Goal: Task Accomplishment & Management: Use online tool/utility

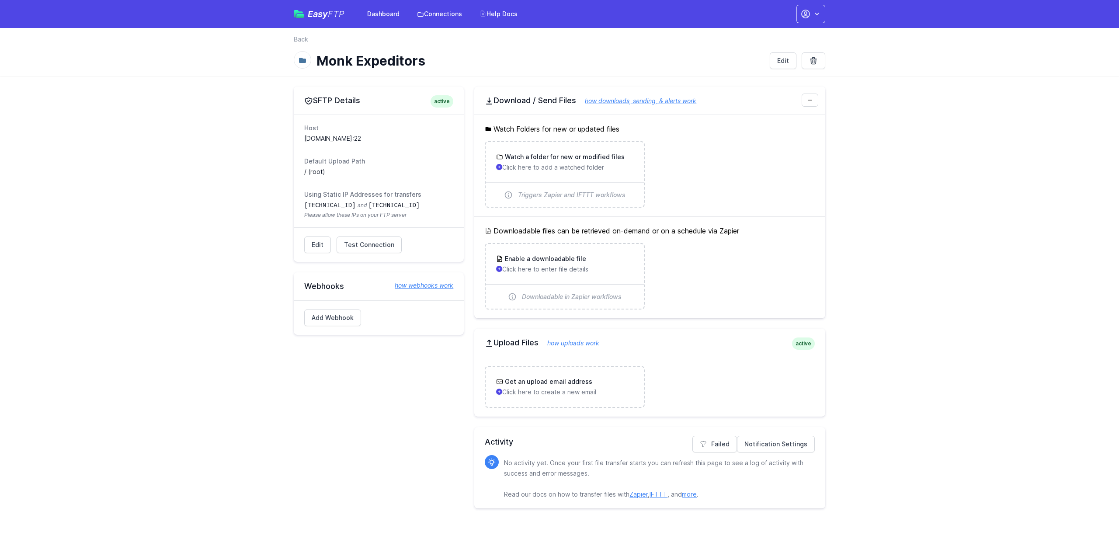
click at [576, 344] on link "how uploads work" at bounding box center [568, 342] width 61 height 7
click at [537, 161] on h3 "Watch a folder for new or modified files" at bounding box center [563, 157] width 121 height 9
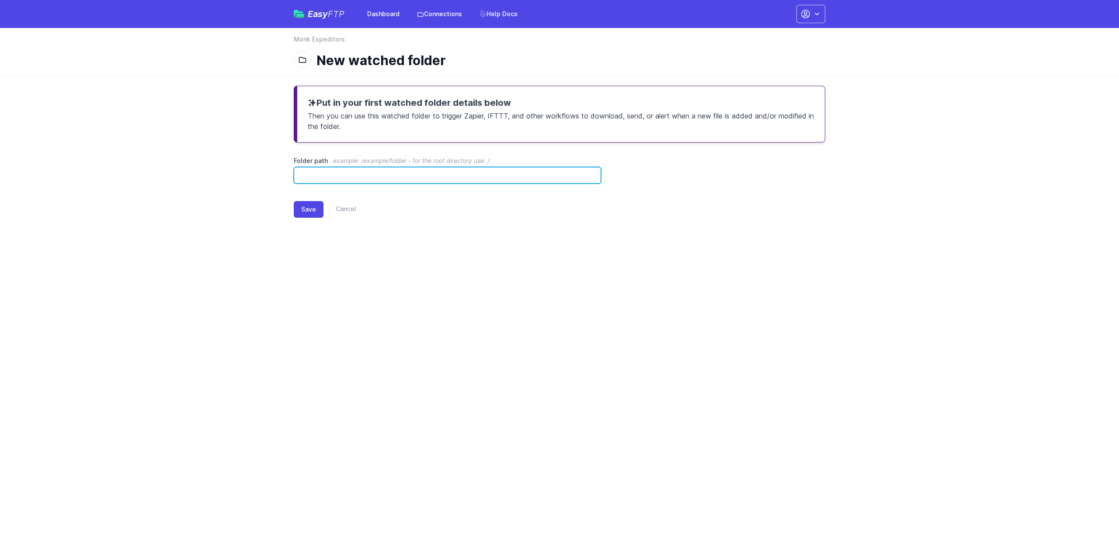
click at [415, 175] on input "Folder path example: /example/folder - for the root directory use: /" at bounding box center [447, 175] width 307 height 17
paste input "*******"
type input "*******"
click at [307, 212] on button "Save" at bounding box center [309, 209] width 30 height 17
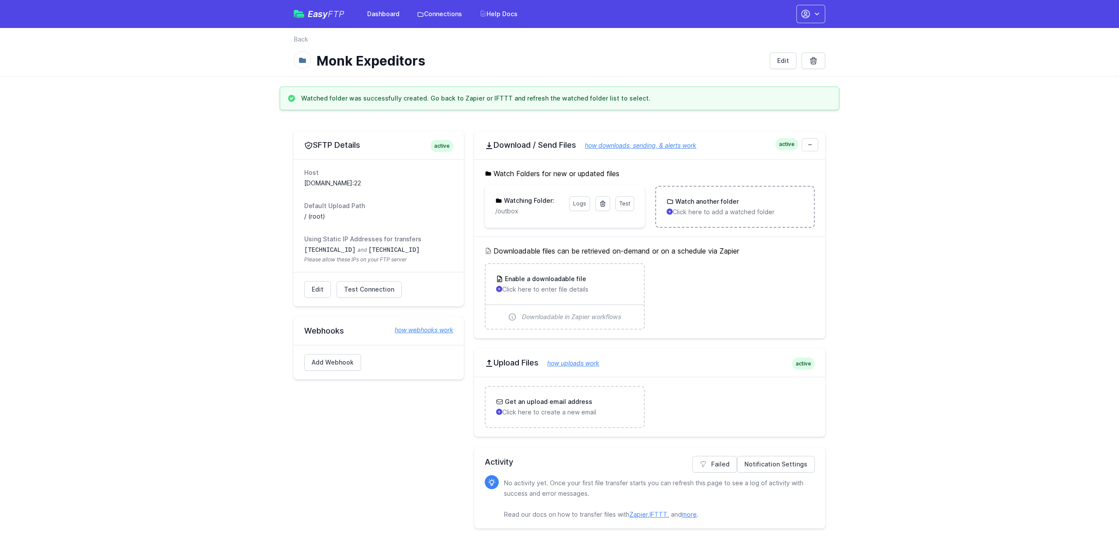
click at [689, 215] on p "Click here to add a watched folder" at bounding box center [734, 212] width 137 height 9
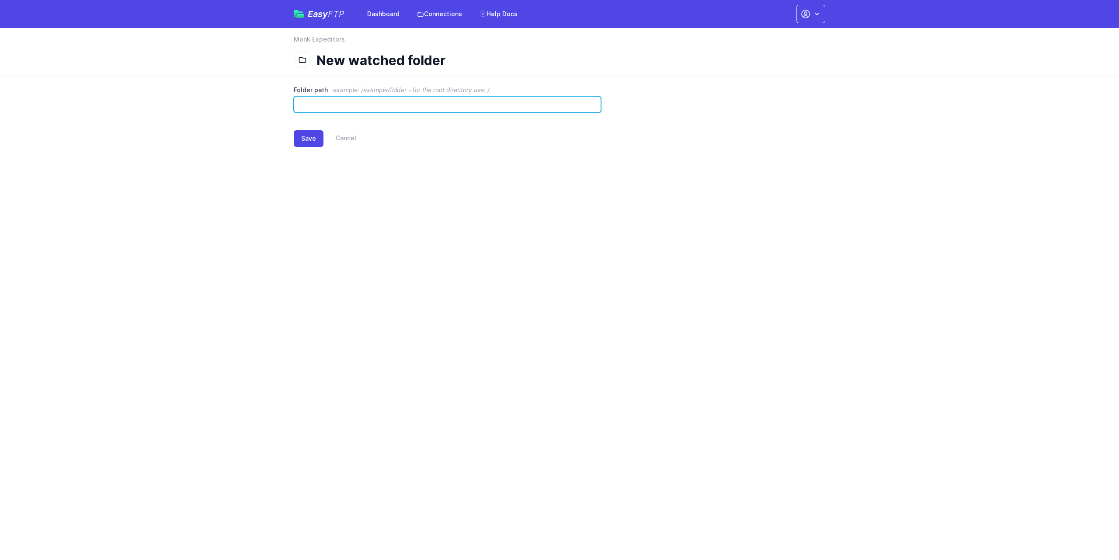
click at [317, 106] on input "Folder path example: /example/folder - for the root directory use: /" at bounding box center [447, 104] width 307 height 17
paste input "**********"
type input "**********"
click at [310, 137] on button "Save" at bounding box center [309, 138] width 30 height 17
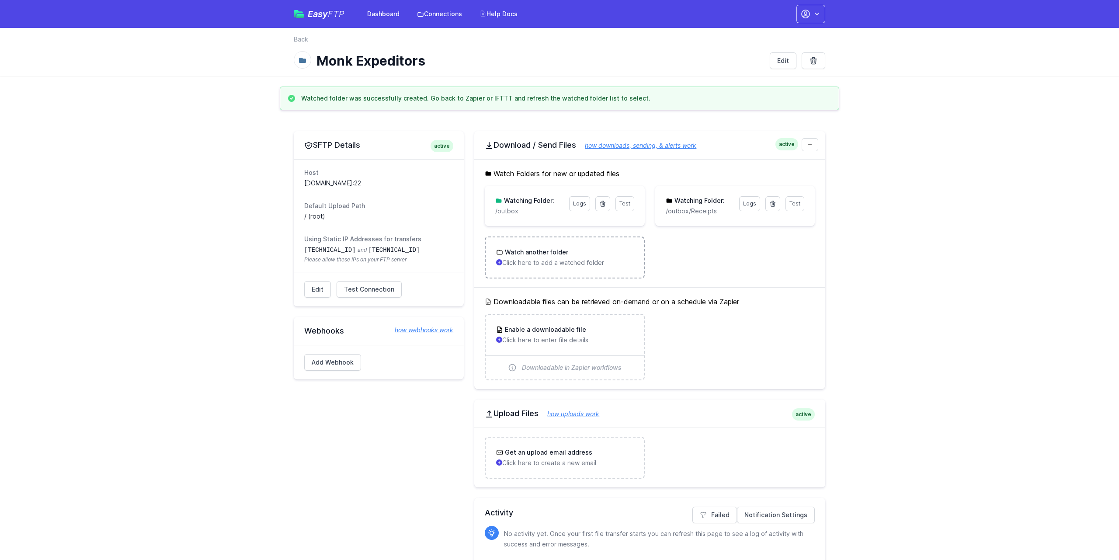
click at [526, 256] on h3 "Watch another folder" at bounding box center [535, 252] width 65 height 9
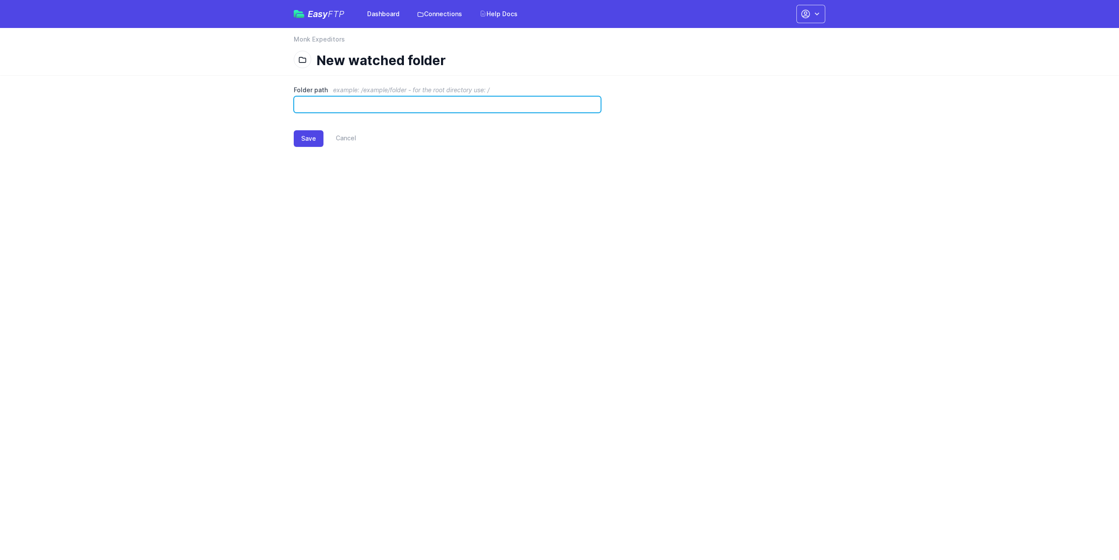
click at [430, 107] on input "Folder path example: /example/folder - for the root directory use: /" at bounding box center [447, 104] width 307 height 17
paste input "**********"
type input "**********"
click at [351, 61] on h1 "New watched folder" at bounding box center [567, 60] width 502 height 16
click at [301, 135] on button "Save" at bounding box center [309, 138] width 30 height 17
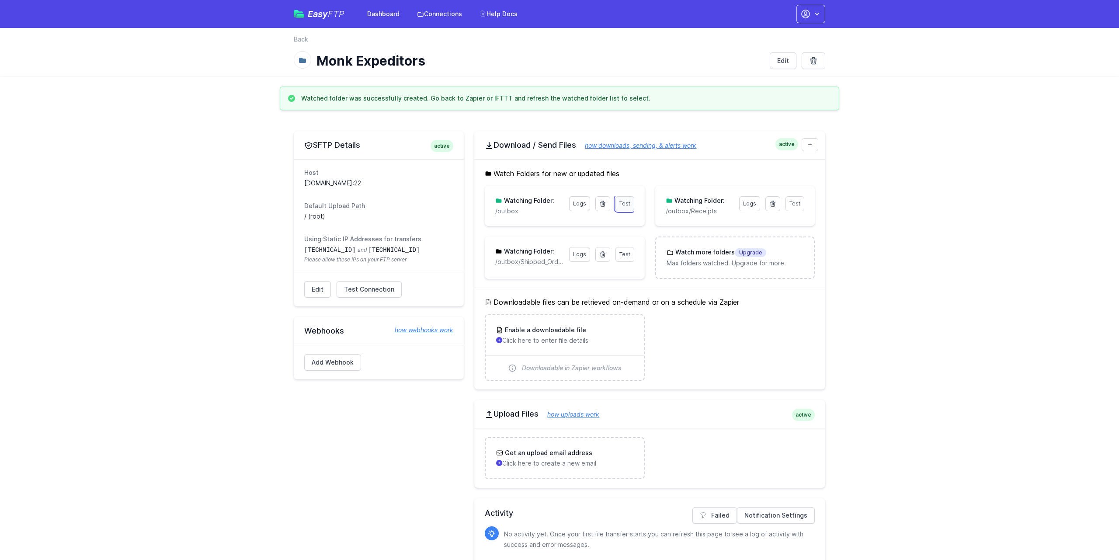
click at [626, 207] on link "Test" at bounding box center [624, 203] width 19 height 15
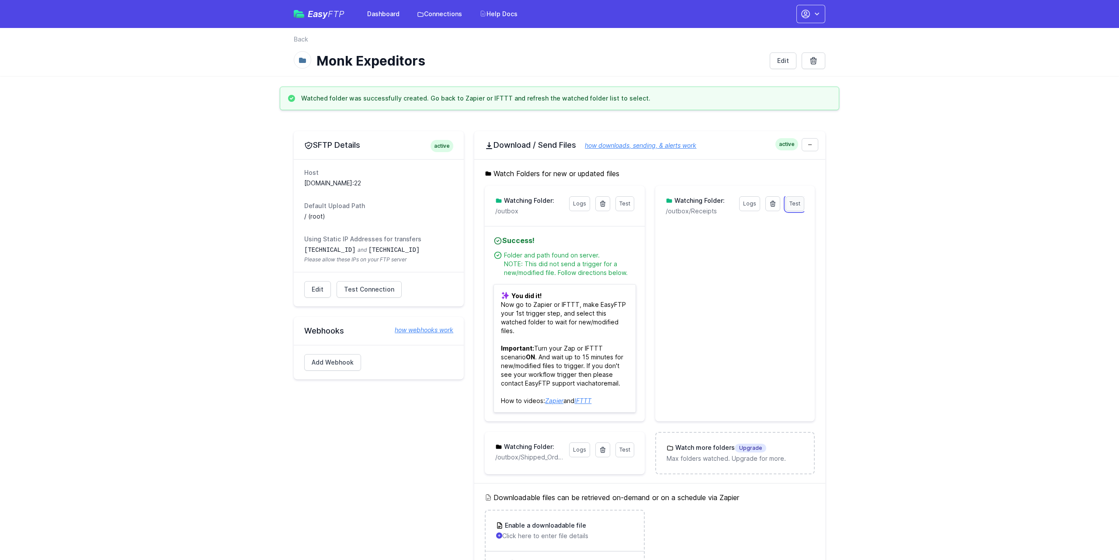
click at [793, 205] on span "Test" at bounding box center [794, 203] width 11 height 7
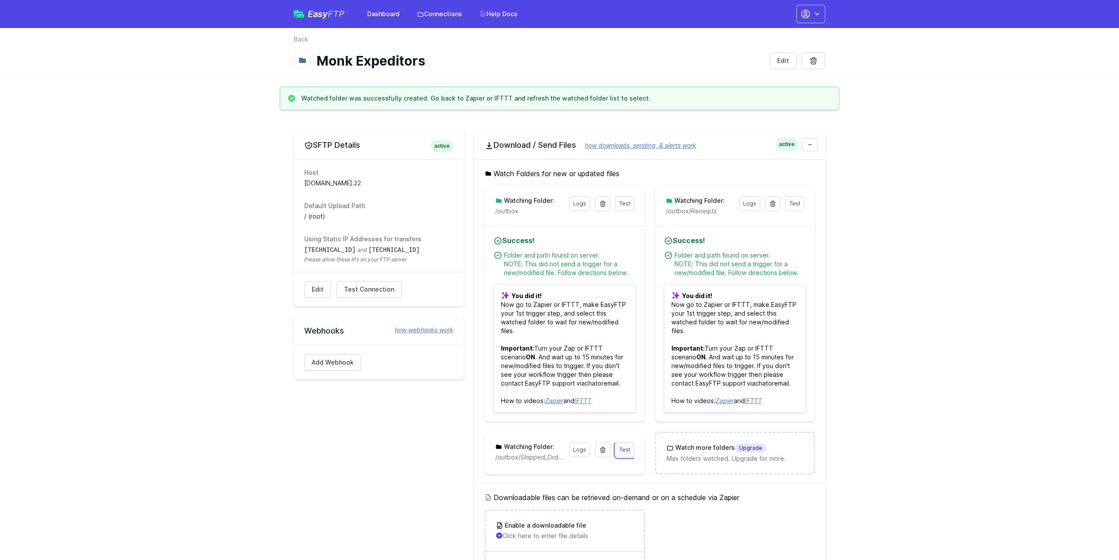
click at [627, 450] on span "Test" at bounding box center [624, 449] width 11 height 7
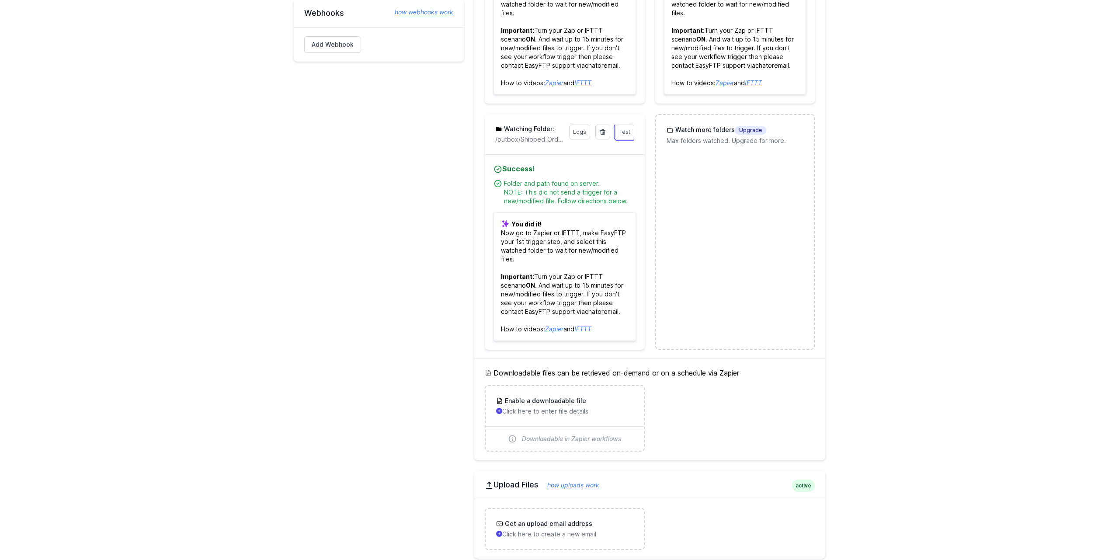
scroll to position [330, 0]
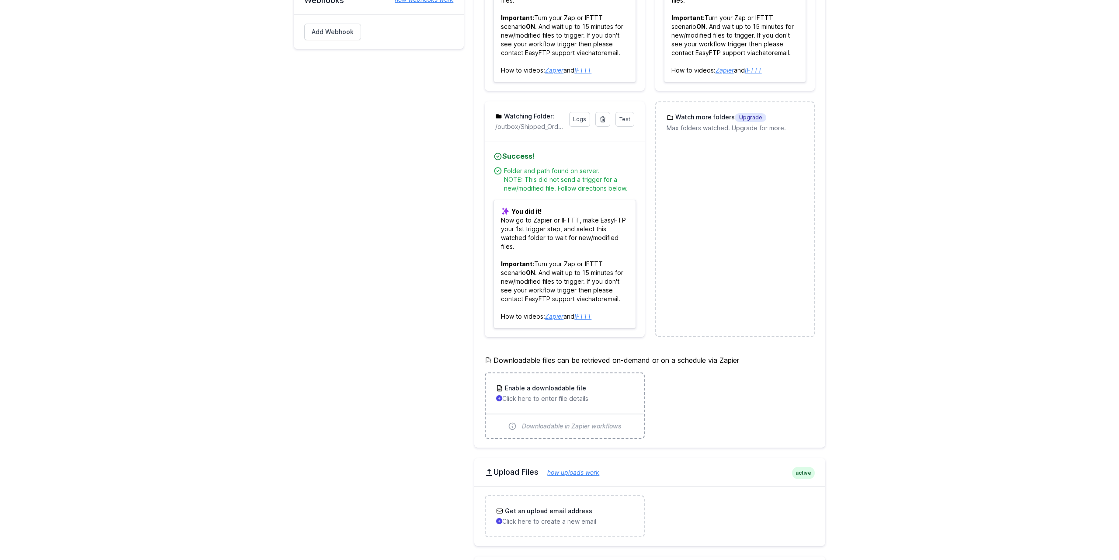
click at [545, 407] on div "Enable a downloadable file Click here to enter file details" at bounding box center [565, 393] width 158 height 40
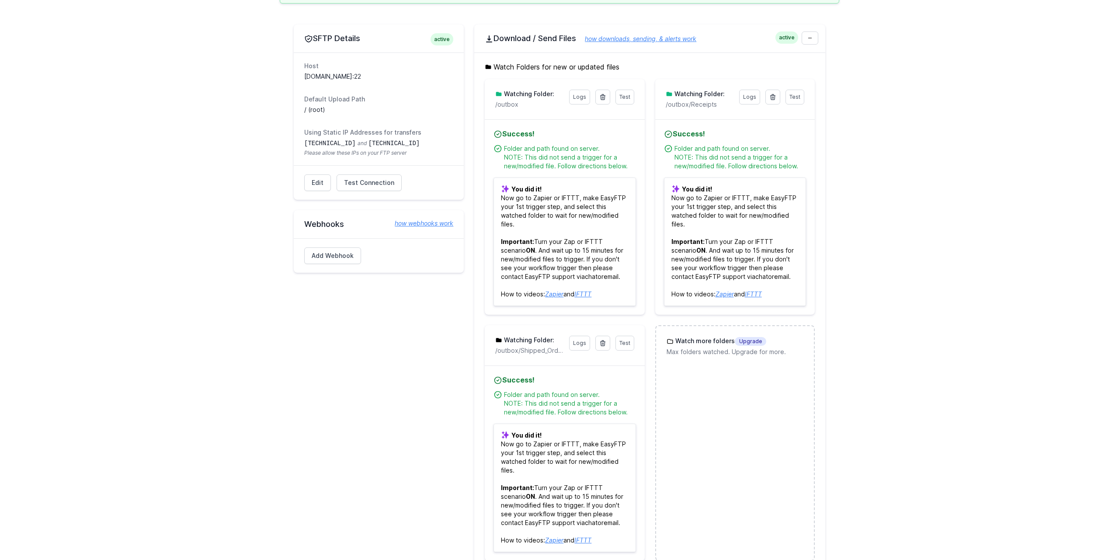
scroll to position [0, 0]
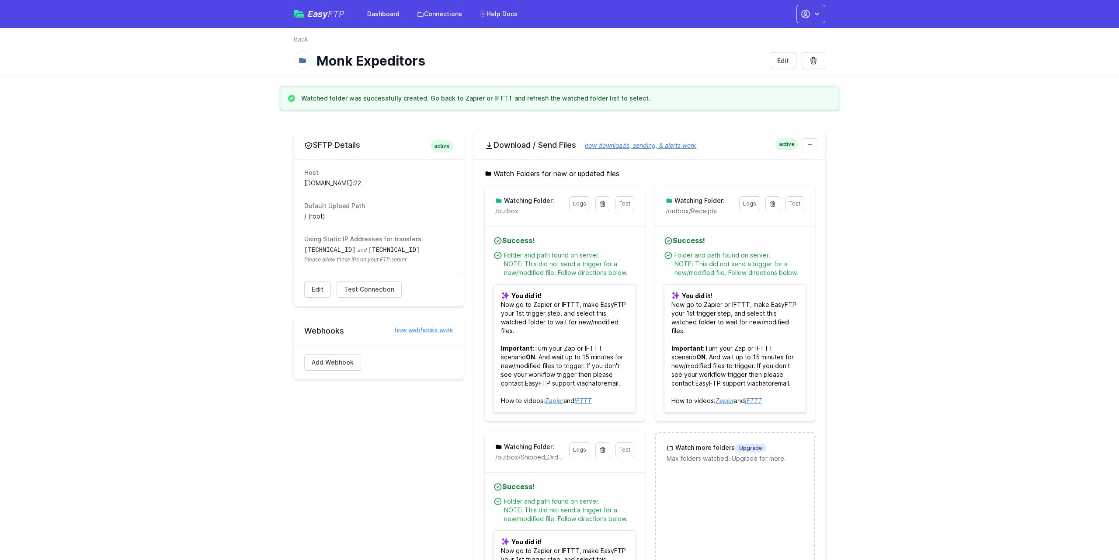
click at [617, 147] on link "how downloads, sending, & alerts work" at bounding box center [636, 145] width 120 height 7
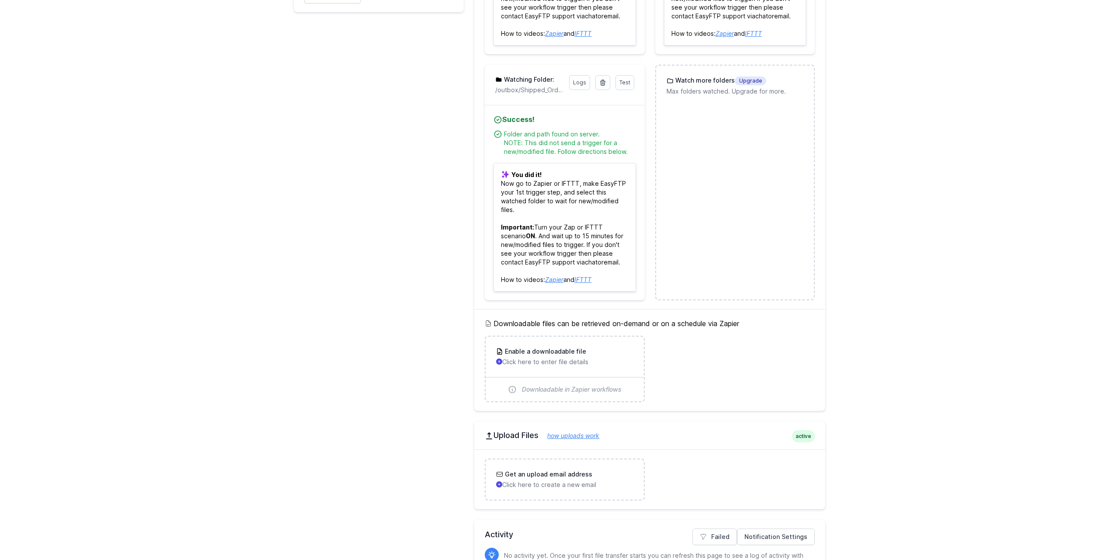
scroll to position [419, 0]
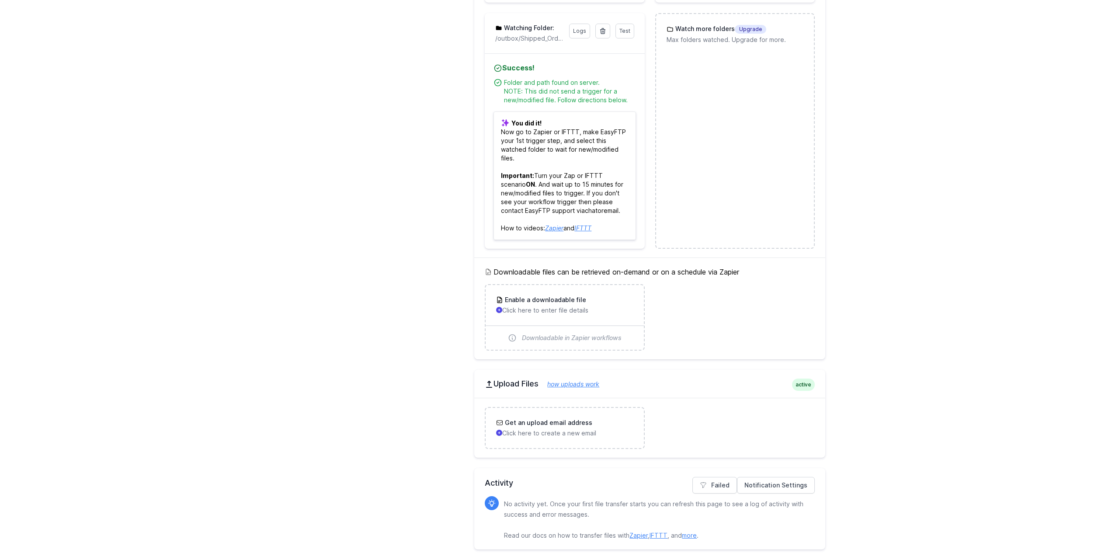
click at [565, 439] on div "Get an upload email address Click here to create a new email" at bounding box center [565, 428] width 158 height 40
click at [530, 423] on h3 "Get an upload email address" at bounding box center [547, 422] width 89 height 9
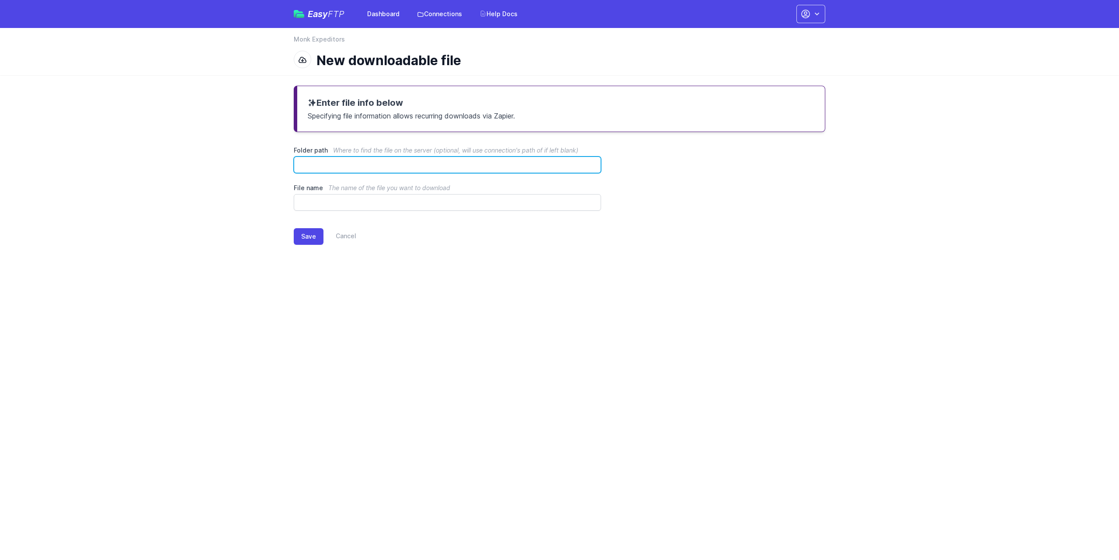
click at [307, 170] on input "Folder path Where to find the file on the server (optional, will use connection…" at bounding box center [447, 164] width 307 height 17
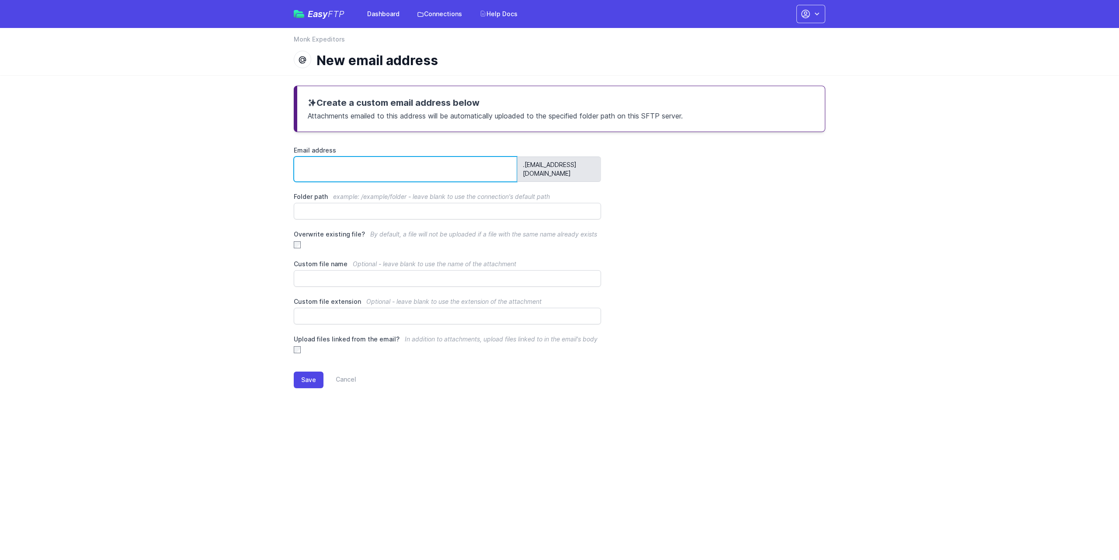
click at [325, 160] on input "Email address" at bounding box center [405, 168] width 223 height 25
click at [261, 203] on main "Create a custom email address below Attachments emailed to this address will be…" at bounding box center [559, 243] width 1119 height 337
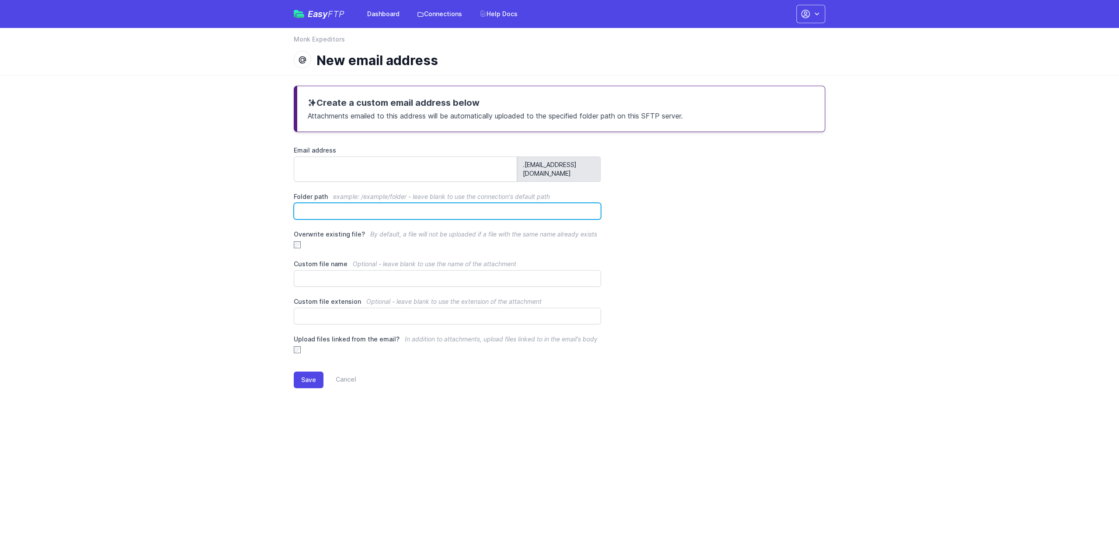
click at [327, 206] on input "Folder path example: /example/folder - leave blank to use the connection's defa…" at bounding box center [447, 211] width 307 height 17
click at [265, 225] on main "Create a custom email address below Attachments emailed to this address will be…" at bounding box center [559, 243] width 1119 height 337
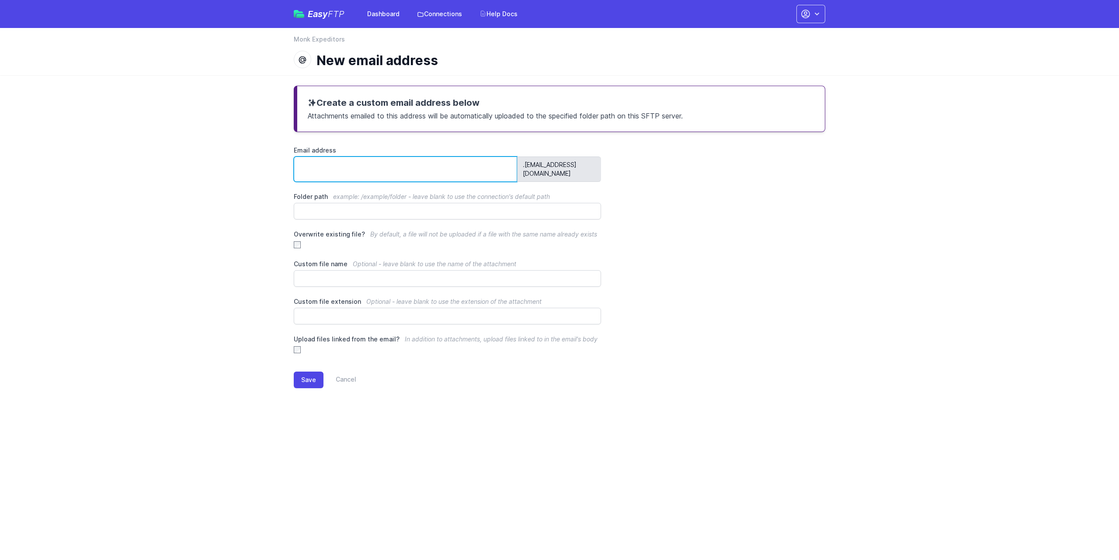
click at [364, 165] on input "Email address" at bounding box center [405, 168] width 223 height 25
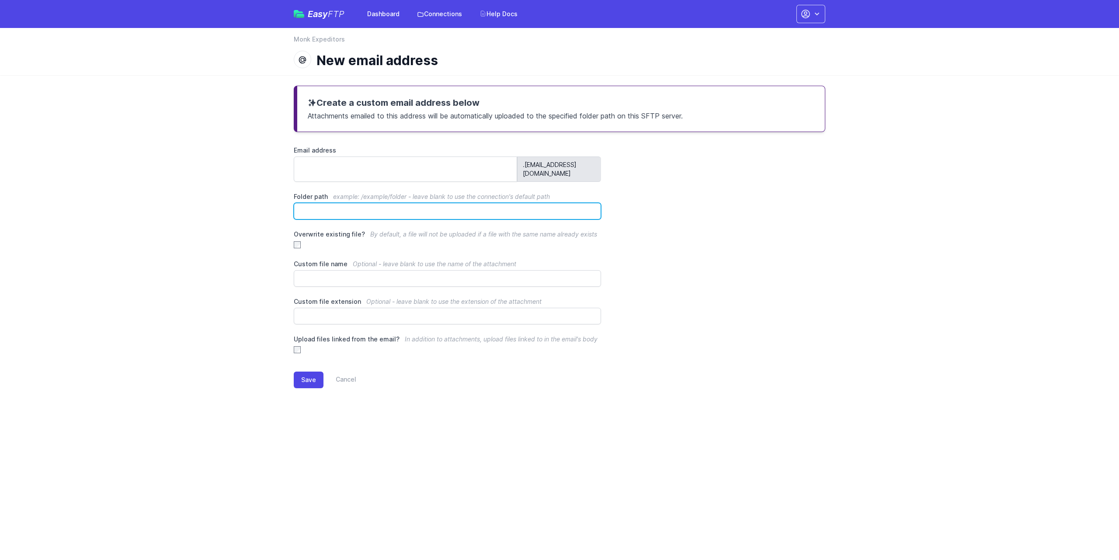
click at [357, 204] on input "Folder path example: /example/folder - leave blank to use the connection's defa…" at bounding box center [447, 211] width 307 height 17
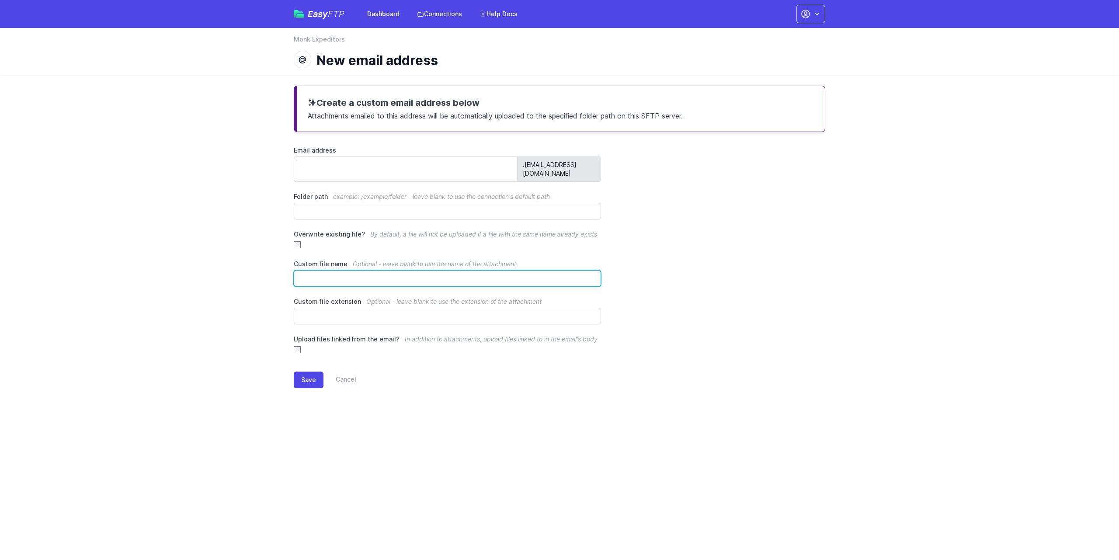
click at [354, 270] on input "Custom file name Optional - leave blank to use the name of the attachment" at bounding box center [447, 278] width 307 height 17
click at [180, 373] on main "Create a custom email address below Attachments emailed to this address will be…" at bounding box center [559, 243] width 1119 height 337
click at [454, 336] on div "Upload files linked from the email? In addition to attachments, upload files li…" at bounding box center [447, 344] width 307 height 19
click at [153, 225] on main "Create a custom email address below Attachments emailed to this address will be…" at bounding box center [559, 243] width 1119 height 337
